Goal: Find contact information: Find contact information

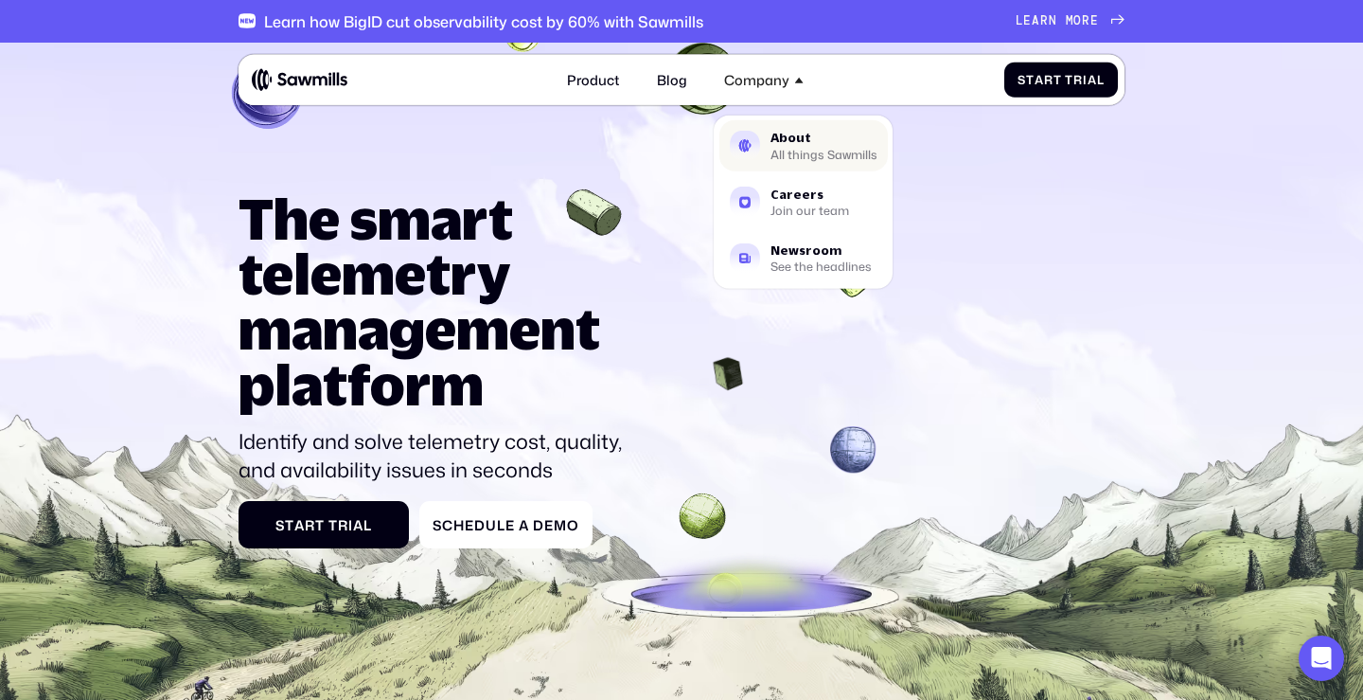
click at [787, 137] on div "About" at bounding box center [824, 138] width 107 height 12
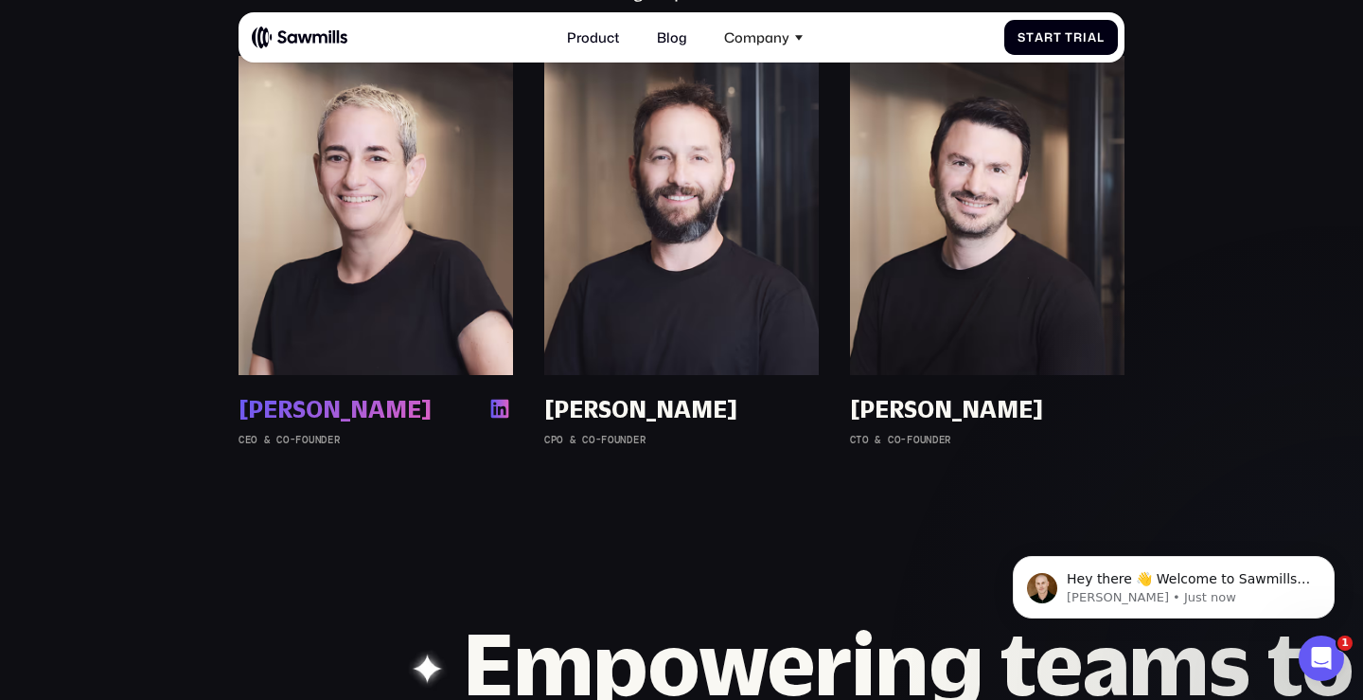
drag, startPoint x: 232, startPoint y: 454, endPoint x: 378, endPoint y: 460, distance: 145.9
click at [378, 446] on div "[PERSON_NAME] [PERSON_NAME] CEO & Co-Founder" at bounding box center [376, 251] width 306 height 390
copy div "[PERSON_NAME]"
